Goal: Transaction & Acquisition: Purchase product/service

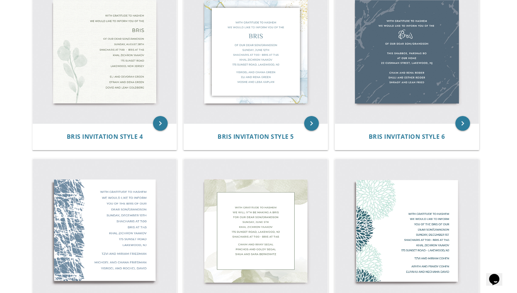
scroll to position [324, 0]
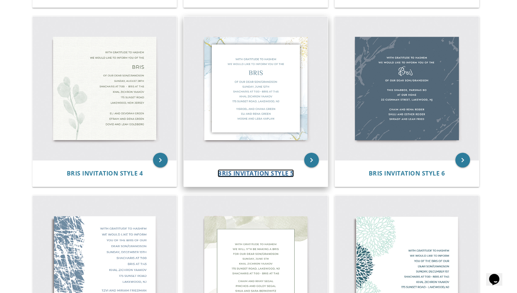
click at [274, 173] on span "Bris Invitation Style 5" at bounding box center [256, 173] width 76 height 8
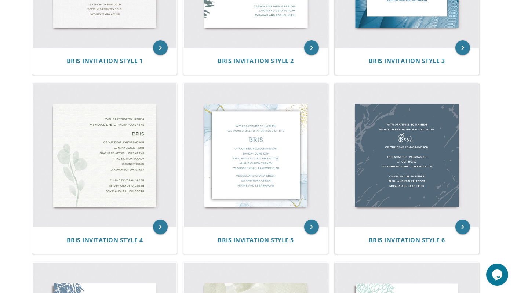
scroll to position [294, 0]
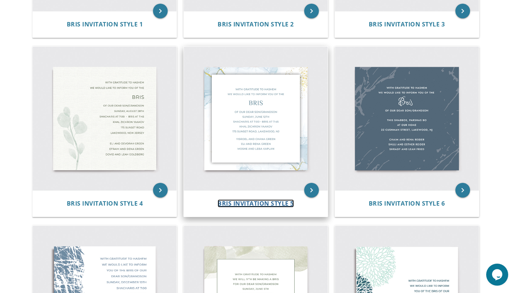
click at [239, 203] on span "Bris Invitation Style 5" at bounding box center [256, 203] width 76 height 8
click at [238, 203] on span "Bris Invitation Style 5" at bounding box center [256, 203] width 76 height 8
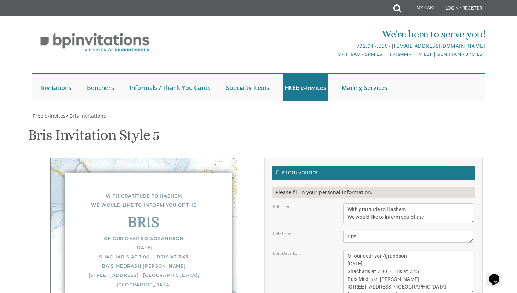
scroll to position [161, 0]
click at [349, 250] on textarea "Of our dear son/grandson [DATE] Shacharis at 7:00 • Bris at 7:45 Bais Medrash […" at bounding box center [408, 271] width 130 height 43
drag, startPoint x: 363, startPoint y: 140, endPoint x: 347, endPoint y: 141, distance: 15.8
click at [347, 250] on textarea "Of our dear son/grandson [DATE] Shacharis at 7:00 • Bris at 7:45 Bais Medrash […" at bounding box center [408, 271] width 130 height 43
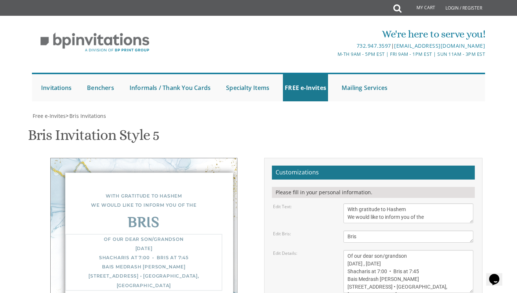
drag, startPoint x: 426, startPoint y: 140, endPoint x: 388, endPoint y: 139, distance: 38.2
click at [389, 250] on textarea "Of our dear son/grandson [DATE] Shacharis at 7:00 • Bris at 7:45 Bais Medrash […" at bounding box center [408, 271] width 130 height 43
click at [420, 250] on textarea "Of our dear son/grandson [DATE] Shacharis at 7:00 • Bris at 7:45 Bais Medrash […" at bounding box center [408, 271] width 130 height 43
click at [386, 250] on textarea "Of our dear son/grandson [DATE] Shacharis at 7:00 • Bris at 7:45 Bais Medrash […" at bounding box center [408, 271] width 130 height 43
drag, startPoint x: 417, startPoint y: 147, endPoint x: 407, endPoint y: 147, distance: 9.5
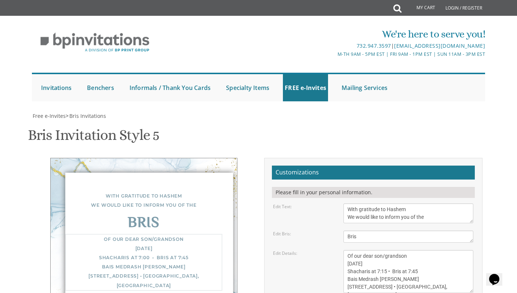
click at [407, 250] on textarea "Of our dear son/grandson [DATE] Shacharis at 7:00 • Bris at 7:45 Bais Medrash […" at bounding box center [408, 271] width 130 height 43
drag, startPoint x: 402, startPoint y: 155, endPoint x: 347, endPoint y: 155, distance: 54.7
click at [347, 250] on textarea "Of our dear son/grandson [DATE] Shacharis at 7:00 • Bris at 7:45 Bais Medrash […" at bounding box center [408, 271] width 130 height 43
drag, startPoint x: 347, startPoint y: 163, endPoint x: 432, endPoint y: 169, distance: 85.0
click at [432, 169] on form "Customizations Please fill in your personal information. Edit Text: With gratit…" at bounding box center [373, 278] width 203 height 227
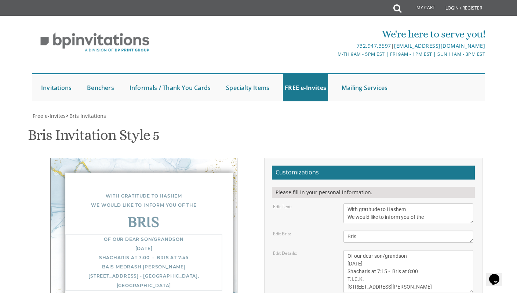
scroll to position [0, 0]
type textarea "Of our dear son/grandson [DATE] Shacharis at 7:15 • Bris at 8:00 T.I.C.K. [STRE…"
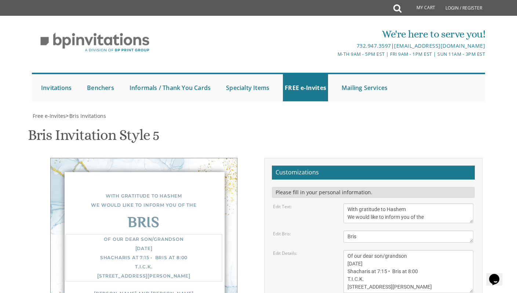
scroll to position [147, 0]
click at [355, 250] on textarea "Of our dear son/grandson [DATE] Shacharis at 7:00 • Bris at 7:45 Bais Medrash […" at bounding box center [408, 271] width 130 height 43
click at [353, 250] on textarea "Of our dear son/grandson [DATE] Shacharis at 7:00 • Bris at 7:45 Bais Medrash […" at bounding box center [408, 271] width 130 height 43
